Goal: Information Seeking & Learning: Find specific fact

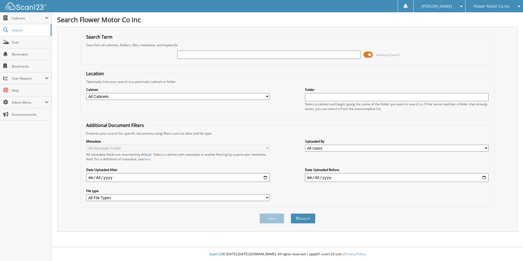
click at [279, 91] on div "Cabinet All Cabinets AUDIT AUDIT 2 CANCELLATIONS CAR DEALS CASH TICKETS" at bounding box center [286, 99] width 407 height 30
click at [267, 94] on select "All Cabinets AUDIT AUDIT 2 CANCELLATIONS CAR DEALS CASH TICKETS DEAD DEALS" at bounding box center [177, 96] width 183 height 7
select select "12123"
click at [86, 93] on select "All Cabinets AUDIT AUDIT 2 CANCELLATIONS CAR DEALS CASH TICKETS DEAD DEALS" at bounding box center [177, 96] width 183 height 7
click at [309, 219] on button "Search" at bounding box center [302, 218] width 25 height 10
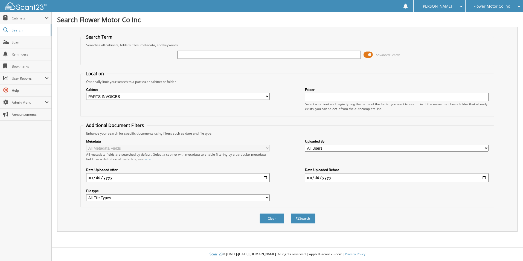
click at [242, 51] on input "text" at bounding box center [268, 55] width 183 height 8
type input "3"
click at [290, 213] on button "Search" at bounding box center [302, 218] width 25 height 10
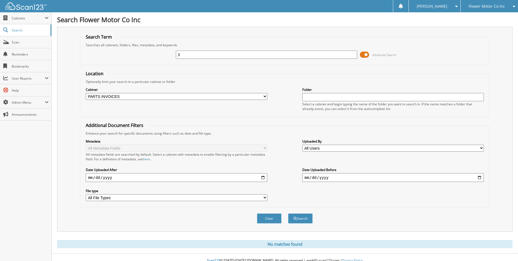
drag, startPoint x: 213, startPoint y: 52, endPoint x: 112, endPoint y: 47, distance: 100.7
click at [112, 47] on div "3 Advanced Search" at bounding box center [285, 54] width 404 height 15
type input "paige"
click at [303, 221] on button "Search" at bounding box center [300, 218] width 25 height 10
click at [108, 97] on select "All Cabinets AUDIT AUDIT 2 CANCELLATIONS CAR DEALS CASH TICKETS DEAD DEALS" at bounding box center [177, 96] width 182 height 7
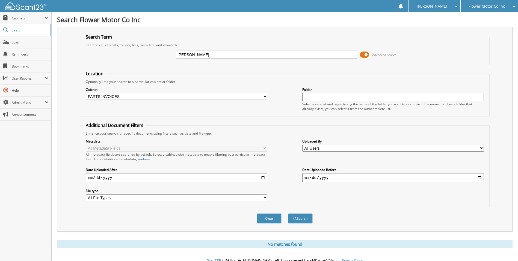
select select "17549"
click at [86, 93] on select "All Cabinets AUDIT AUDIT 2 CANCELLATIONS CAR DEALS CASH TICKETS DEAD DEALS" at bounding box center [177, 96] width 182 height 7
click at [300, 215] on button "Search" at bounding box center [300, 218] width 25 height 10
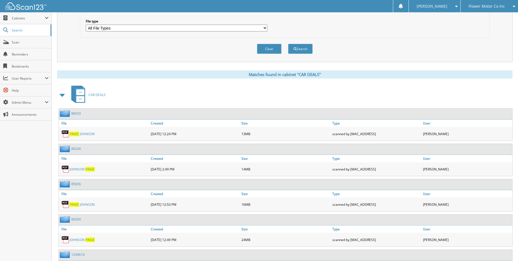
scroll to position [197, 0]
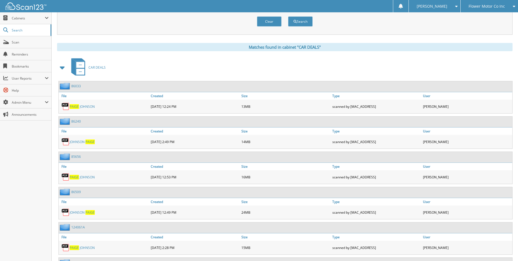
click at [77, 192] on link "8 6 5 0 9" at bounding box center [76, 191] width 10 height 5
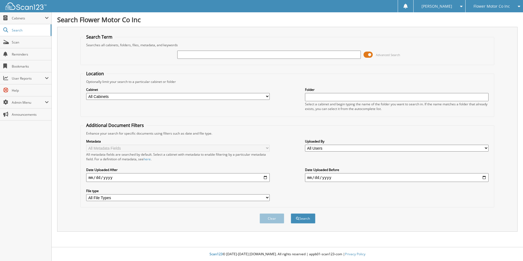
click at [277, 51] on input "text" at bounding box center [268, 55] width 183 height 8
type input "[PERSON_NAME]"
click at [299, 220] on button "Search" at bounding box center [302, 218] width 25 height 10
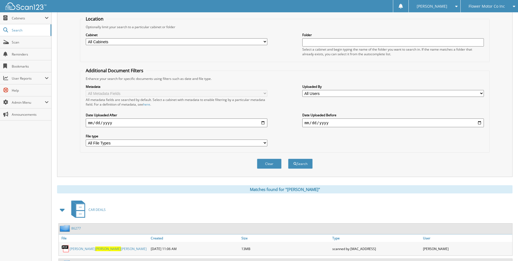
scroll to position [162, 0]
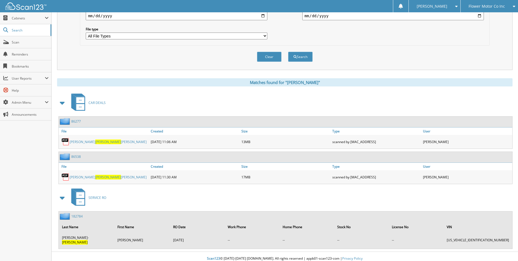
click at [95, 175] on span "[PERSON_NAME]" at bounding box center [108, 177] width 26 height 5
click at [78, 155] on link "86538" at bounding box center [76, 156] width 10 height 5
